Goal: Check status: Check status

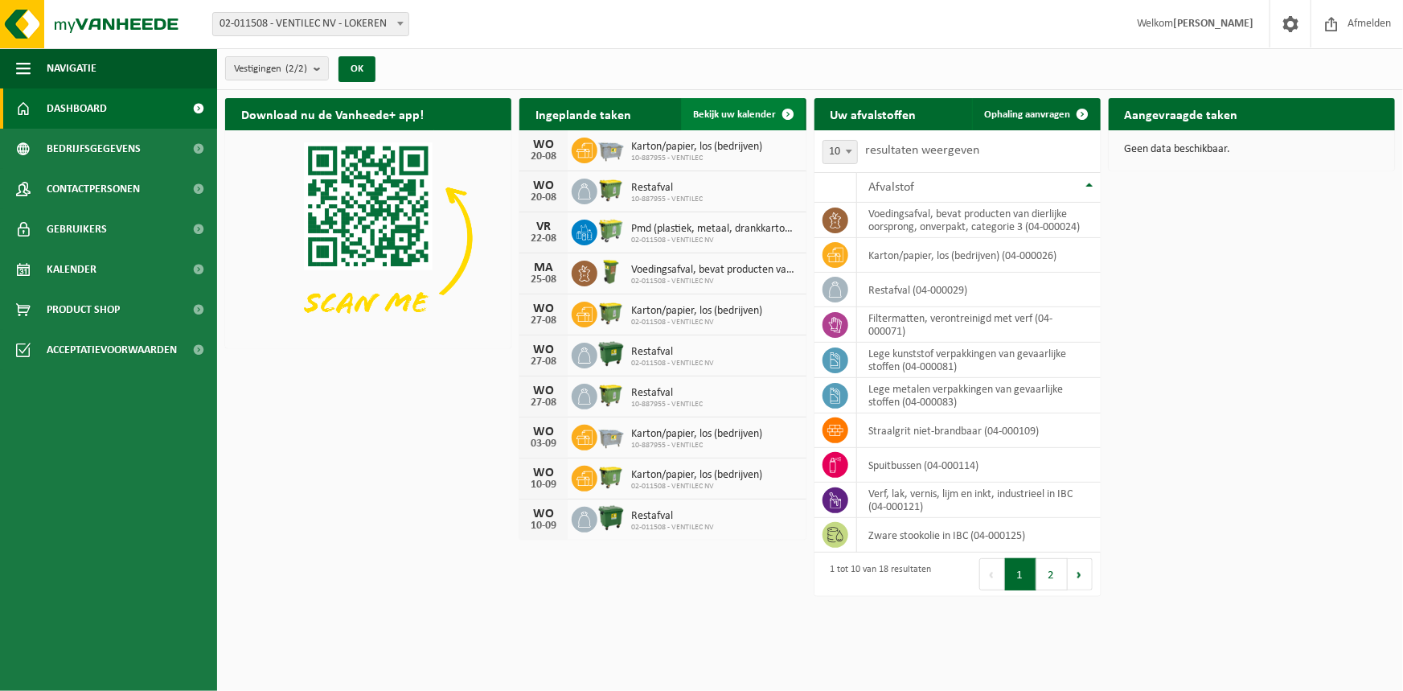
click at [781, 118] on span at bounding box center [789, 114] width 32 height 32
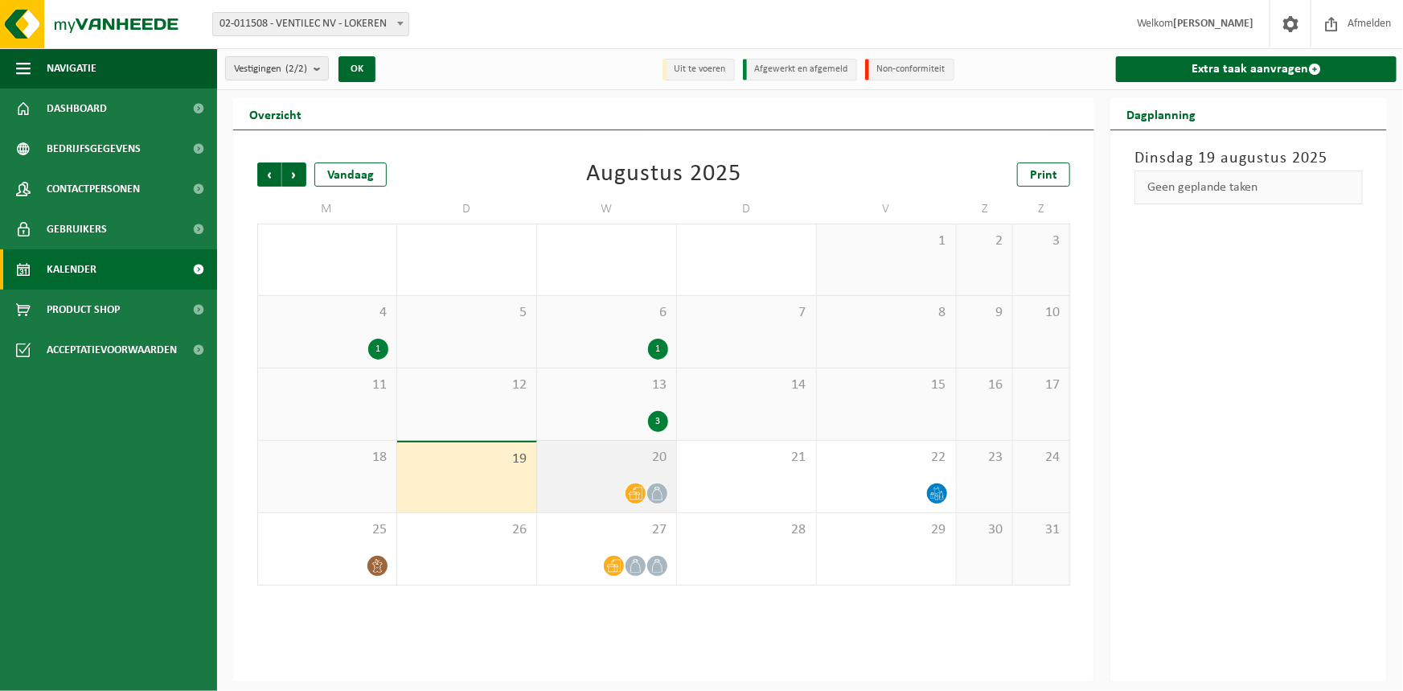
click at [634, 469] on div "20" at bounding box center [606, 477] width 139 height 72
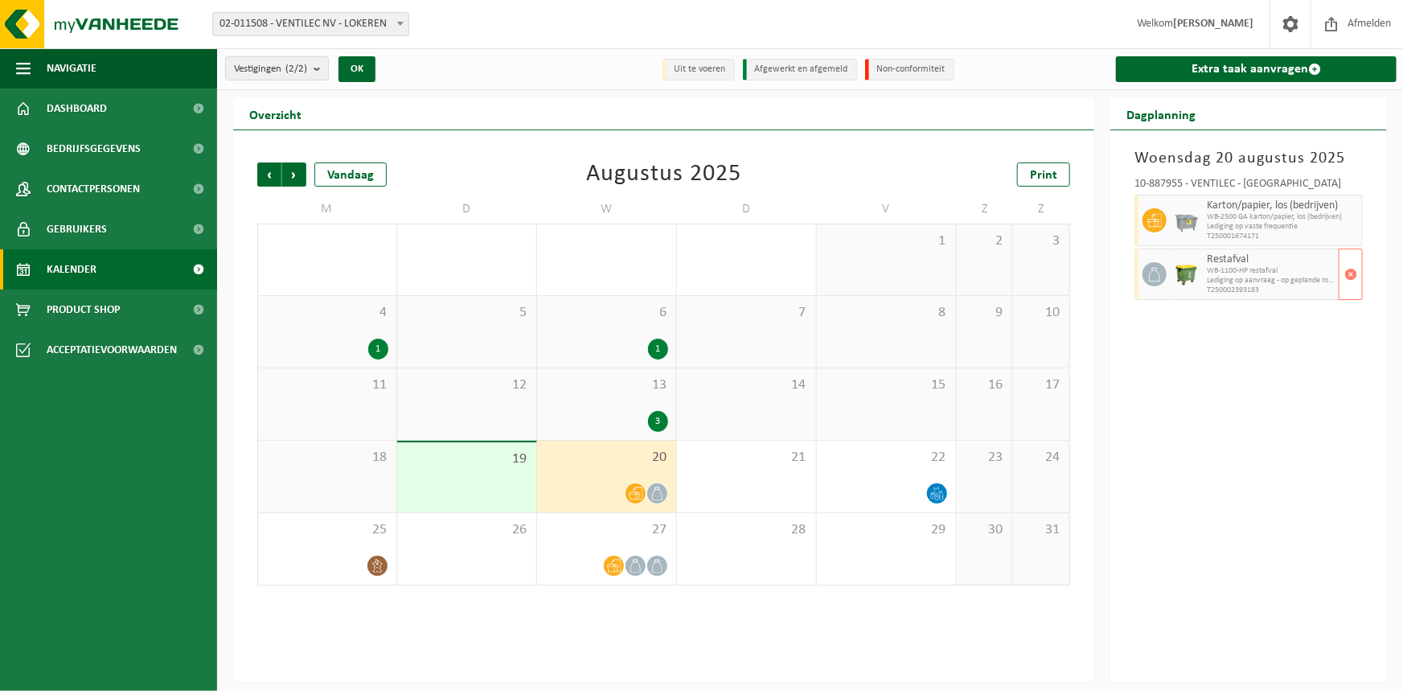
click at [1282, 278] on span "Lediging op aanvraag - op geplande route" at bounding box center [1271, 281] width 128 height 10
click at [616, 533] on span "27" at bounding box center [606, 530] width 123 height 18
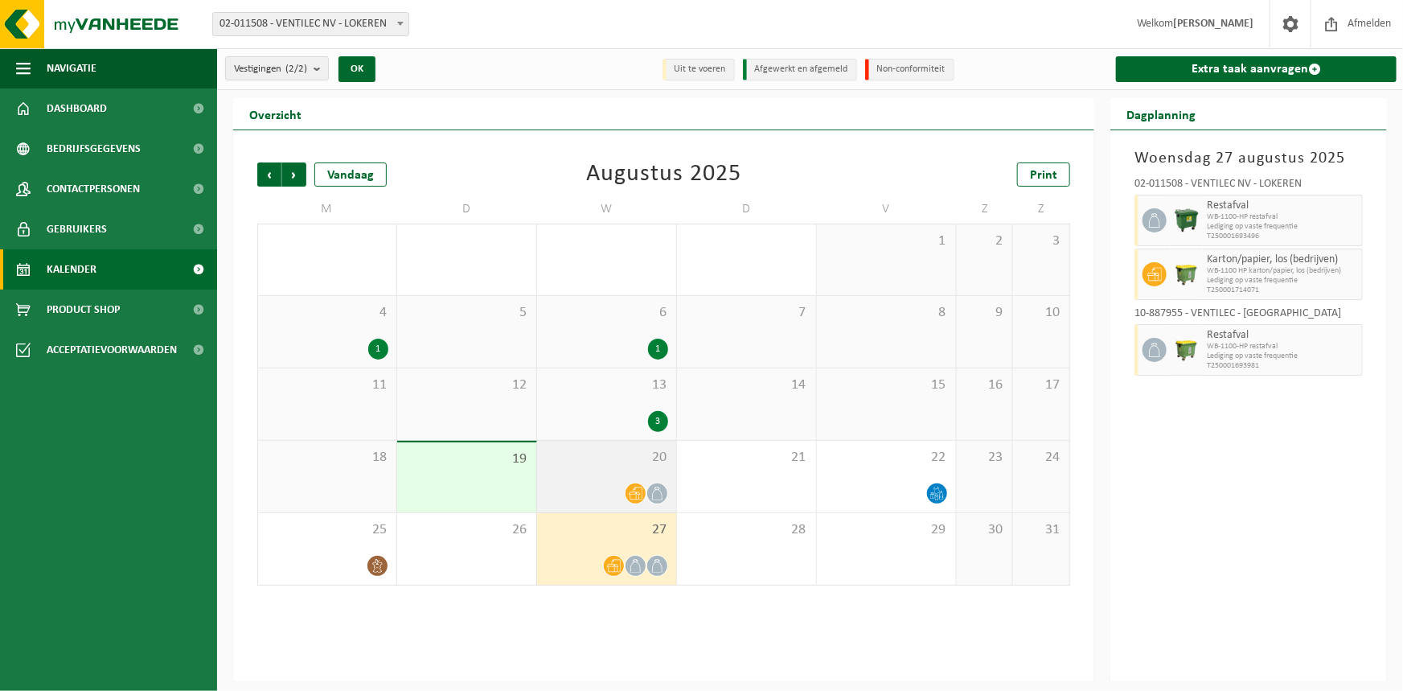
click at [614, 482] on div "20" at bounding box center [606, 477] width 139 height 72
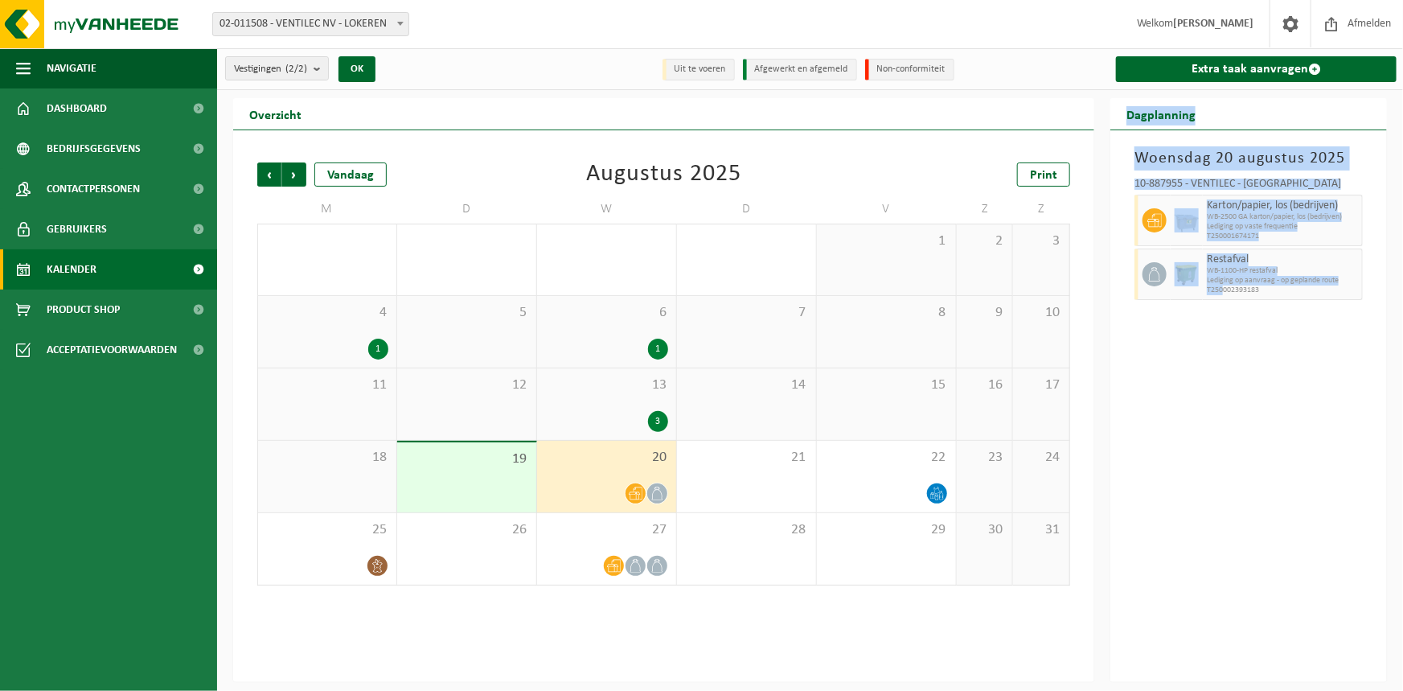
drag, startPoint x: 1109, startPoint y: 92, endPoint x: 1225, endPoint y: 347, distance: 280.0
click at [1225, 347] on div "Vestigingen (2/2) Alles selecteren Alles deselecteren Actieve selecteren VENTIL…" at bounding box center [701, 341] width 1403 height 682
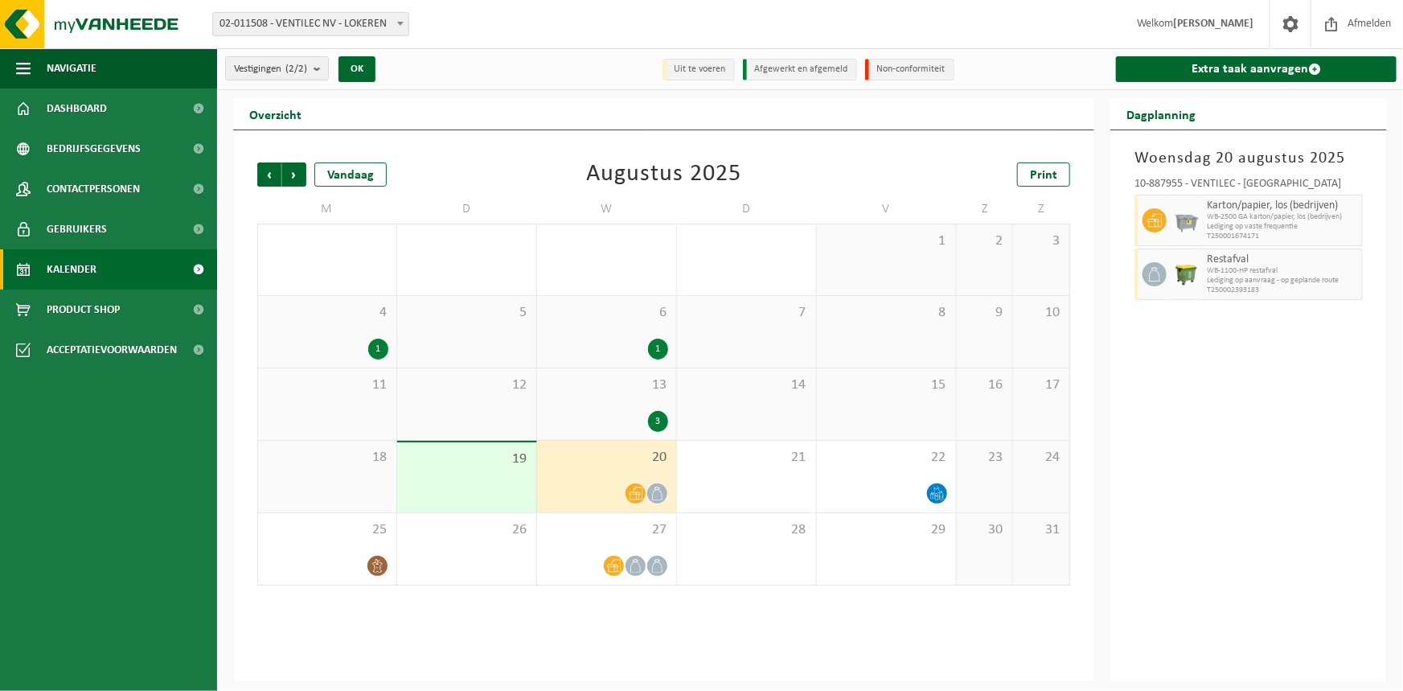
click at [1270, 442] on div "Woensdag 20 augustus 2025 10-887955 - VENTILEC - LOKEREN Karton/papier, los (be…" at bounding box center [1248, 406] width 277 height 552
